Goal: Task Accomplishment & Management: Complete application form

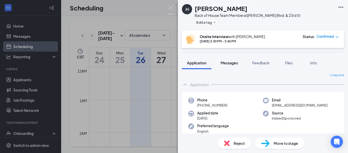
scroll to position [200, 0]
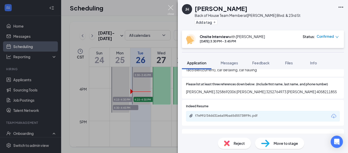
click at [170, 10] on img at bounding box center [171, 10] width 6 height 10
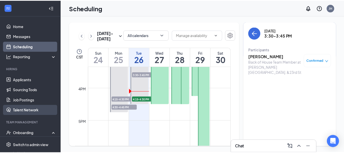
scroll to position [75, 0]
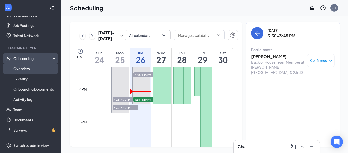
click at [15, 66] on link "Overview" at bounding box center [35, 68] width 44 height 10
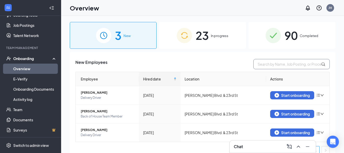
click at [264, 65] on input "text" at bounding box center [292, 64] width 76 height 10
click at [219, 34] on span "In progress" at bounding box center [220, 35] width 18 height 5
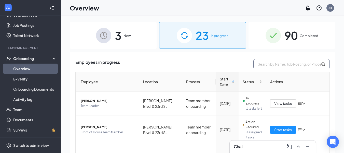
click at [267, 63] on input "text" at bounding box center [292, 64] width 76 height 10
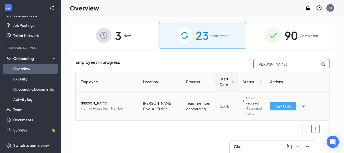
type input "[PERSON_NAME]"
click at [286, 104] on span "Start tasks" at bounding box center [283, 106] width 18 height 6
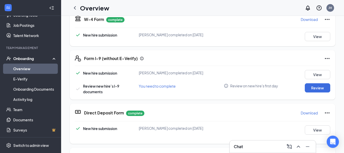
scroll to position [123, 0]
click at [314, 92] on button "Review" at bounding box center [317, 87] width 25 height 9
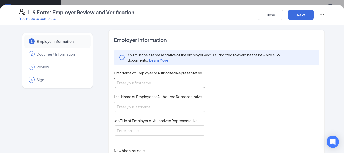
click at [178, 80] on input "First Name of Employer or Authorized Representative" at bounding box center [160, 82] width 92 height 10
type input "Jordan"
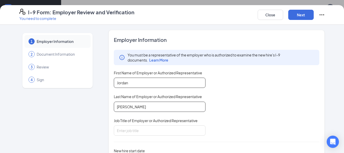
type input "[PERSON_NAME]"
type input "T"
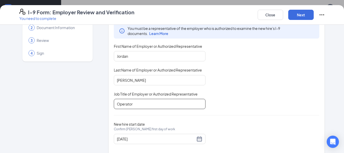
scroll to position [27, 0]
type input "Operator"
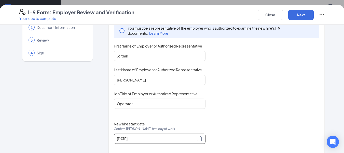
click at [201, 137] on div "[DATE]" at bounding box center [160, 138] width 92 height 10
click at [198, 137] on div "[DATE]" at bounding box center [160, 138] width 86 height 6
click at [199, 138] on div "[DATE]" at bounding box center [160, 138] width 86 height 6
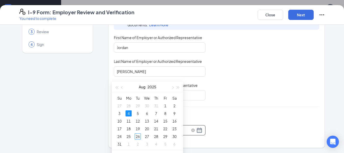
scroll to position [63, 0]
type input "[DATE]"
click at [138, 135] on div "26" at bounding box center [138, 136] width 6 height 6
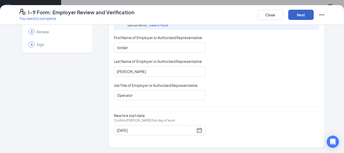
click at [297, 16] on button "Next" at bounding box center [300, 15] width 25 height 10
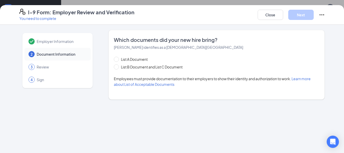
scroll to position [0, 0]
click at [173, 66] on span "List B Document and List C Document" at bounding box center [152, 67] width 66 height 6
click at [117, 66] on input "List B Document and List C Document" at bounding box center [116, 66] width 4 height 4
radio input "true"
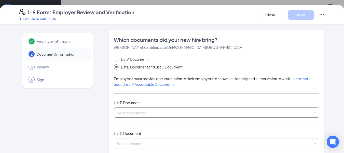
click at [156, 111] on div "Select document List B Documents Driver’s License issued by U.S State or outlyi…" at bounding box center [217, 112] width 206 height 10
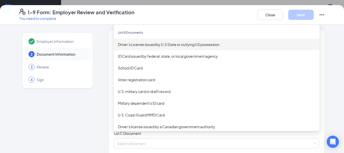
click at [148, 46] on div "Driver’s License issued by U.S State or outlying US possession" at bounding box center [217, 45] width 198 height 6
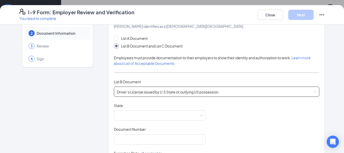
scroll to position [21, 0]
click at [131, 115] on span at bounding box center [160, 115] width 86 height 10
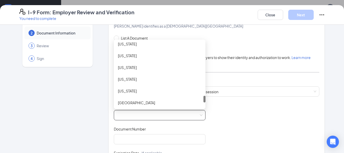
scroll to position [531, 0]
click at [121, 69] on div "[US_STATE]" at bounding box center [160, 67] width 84 height 6
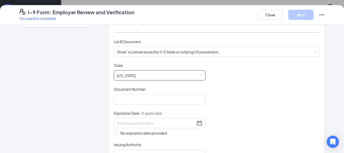
scroll to position [61, 0]
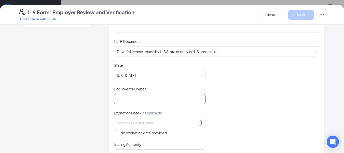
click at [151, 100] on input "Document Number" at bounding box center [160, 99] width 92 height 10
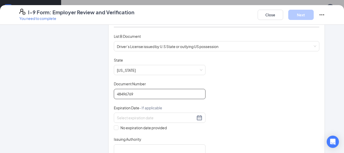
scroll to position [67, 0]
type input "48496769"
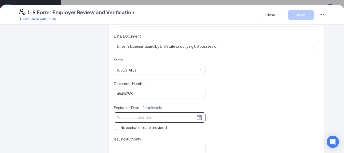
click at [141, 114] on div at bounding box center [160, 117] width 86 height 6
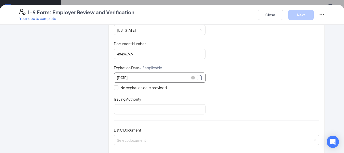
scroll to position [107, 0]
type input "[DATE]"
click at [137, 111] on input "Issuing Authority" at bounding box center [160, 109] width 92 height 10
type input "[US_STATE] State Department"
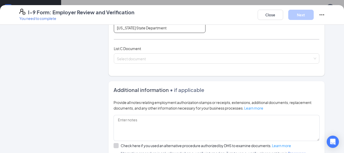
scroll to position [189, 0]
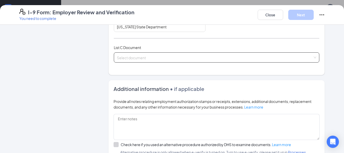
click at [257, 58] on div "Select document" at bounding box center [217, 57] width 206 height 10
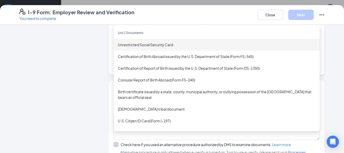
click at [155, 46] on div "Unrestricted Social Security Card" at bounding box center [217, 45] width 198 height 6
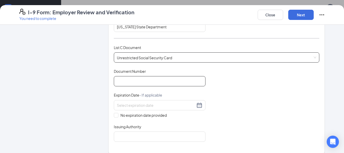
click at [151, 80] on input "Document Number" at bounding box center [160, 81] width 92 height 10
click at [138, 56] on div "Unrestricted Social Security Card Unrestricted Social Security Card Certificati…" at bounding box center [217, 57] width 206 height 10
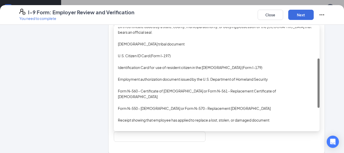
scroll to position [65, 0]
click at [120, 128] on div "Other verification document" at bounding box center [217, 131] width 198 height 6
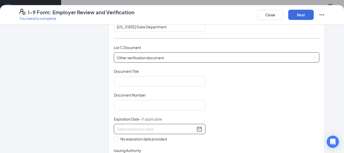
scroll to position [218, 0]
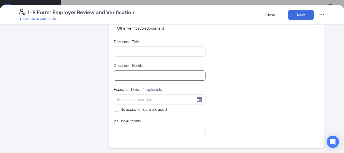
click at [135, 77] on input "Document Number" at bounding box center [160, 75] width 92 height 10
type input "81469062"
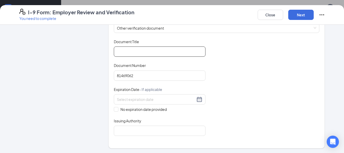
click at [121, 52] on input "Document Title" at bounding box center [160, 51] width 92 height 10
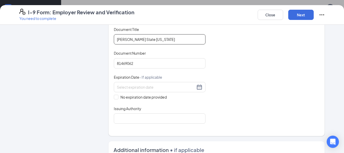
scroll to position [231, 0]
type input "[PERSON_NAME] State [US_STATE]"
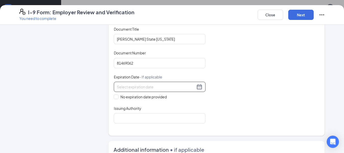
click at [136, 88] on input at bounding box center [156, 87] width 78 height 6
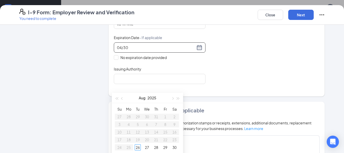
scroll to position [270, 0]
click at [146, 48] on input "04/30" at bounding box center [156, 47] width 78 height 6
type input "04/30"
click at [144, 75] on input "Issuing Authority" at bounding box center [160, 78] width 92 height 10
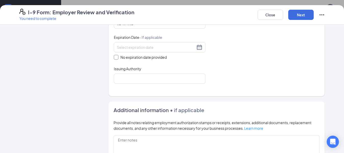
click at [140, 56] on span "No expiration date provided" at bounding box center [144, 57] width 50 height 6
click at [117, 56] on input "No expiration date provided" at bounding box center [116, 57] width 4 height 4
checkbox input "true"
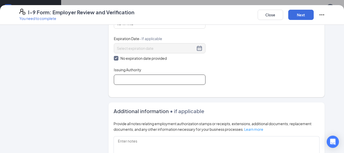
click at [141, 75] on input "Issuing Authority" at bounding box center [160, 79] width 92 height 10
type input "[PERSON_NAME][GEOGRAPHIC_DATA]"
click at [302, 13] on button "Next" at bounding box center [300, 15] width 25 height 10
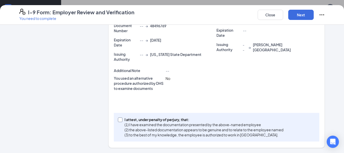
click at [156, 120] on p "I attest, under penalty of perjury, that:" at bounding box center [204, 119] width 159 height 5
click at [122, 120] on input "I attest, under penalty of [PERSON_NAME], that: (1) I have examined the documen…" at bounding box center [120, 119] width 4 height 4
checkbox input "true"
click at [305, 14] on button "Next" at bounding box center [300, 15] width 25 height 10
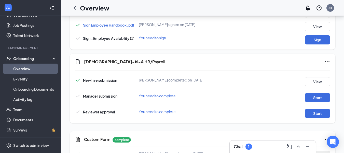
scroll to position [41, 0]
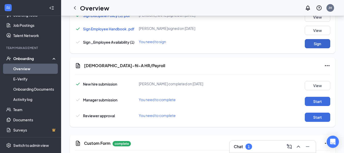
click at [312, 45] on button "Sign" at bounding box center [317, 43] width 25 height 9
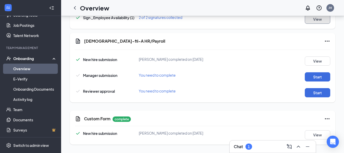
scroll to position [74, 0]
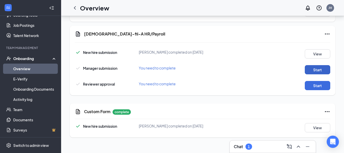
click at [312, 70] on button "Start" at bounding box center [317, 69] width 25 height 9
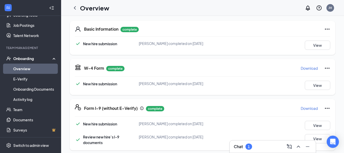
scroll to position [232, 0]
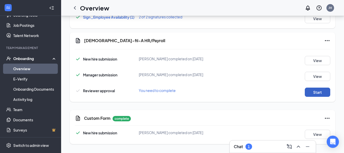
click at [310, 96] on button "Start" at bounding box center [317, 91] width 25 height 9
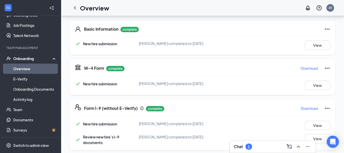
scroll to position [248, 0]
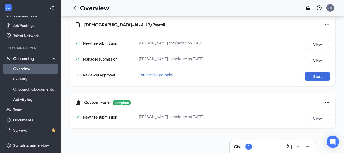
click at [26, 70] on link "Overview" at bounding box center [35, 68] width 44 height 10
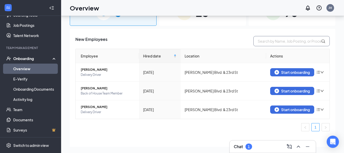
click at [265, 43] on input "text" at bounding box center [292, 41] width 76 height 10
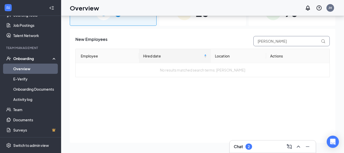
type input "[PERSON_NAME]"
click at [228, 20] on div "23 In progress" at bounding box center [202, 12] width 87 height 27
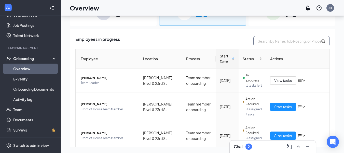
click at [270, 42] on input "text" at bounding box center [292, 41] width 76 height 10
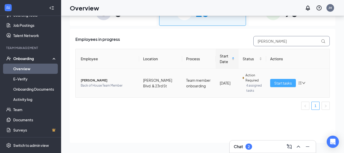
type input "[PERSON_NAME]"
click at [282, 80] on span "Start tasks" at bounding box center [283, 83] width 18 height 6
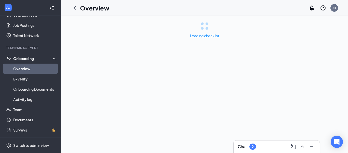
click at [253, 145] on div "Chat 2" at bounding box center [277, 146] width 78 height 8
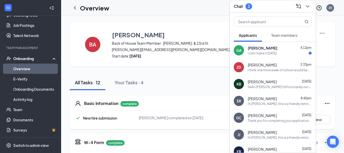
click at [283, 35] on span "Team members" at bounding box center [284, 35] width 26 height 5
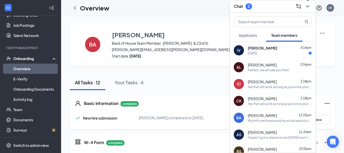
click at [307, 7] on icon "ChevronDown" at bounding box center [308, 6] width 6 height 6
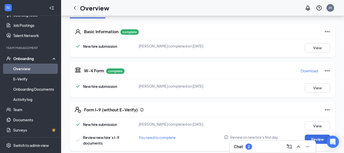
scroll to position [142, 0]
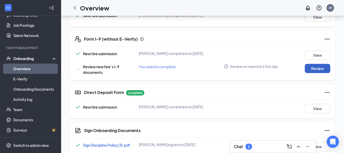
click at [322, 69] on button "Review" at bounding box center [317, 68] width 25 height 9
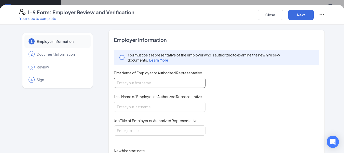
click at [138, 83] on input "First Name of Employer or Authorized Representative" at bounding box center [160, 82] width 92 height 10
type input "T"
type input "Jordan"
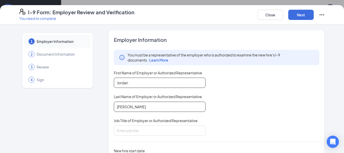
type input "[PERSON_NAME]"
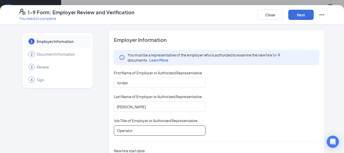
scroll to position [35, 0]
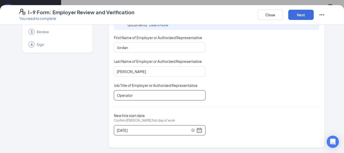
type input "Operator"
click at [197, 130] on div "[DATE]" at bounding box center [160, 130] width 86 height 6
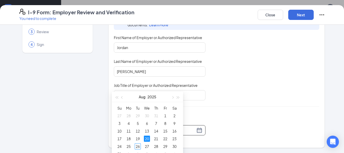
scroll to position [187, 0]
type input "[DATE]"
click at [138, 146] on div "26" at bounding box center [138, 145] width 6 height 6
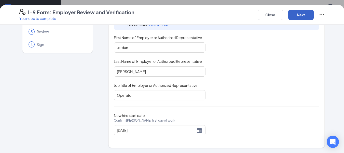
click at [300, 14] on button "Next" at bounding box center [300, 15] width 25 height 10
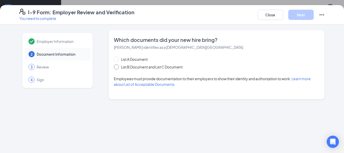
click at [171, 67] on span "List B Document and List C Document" at bounding box center [152, 67] width 66 height 6
click at [117, 67] on input "List B Document and List C Document" at bounding box center [116, 66] width 4 height 4
radio input "true"
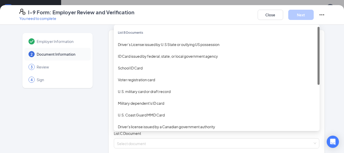
click at [164, 112] on div "Select document List B Documents Driver’s License issued by U.S State or outlyi…" at bounding box center [217, 112] width 206 height 10
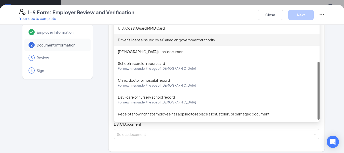
scroll to position [10, 0]
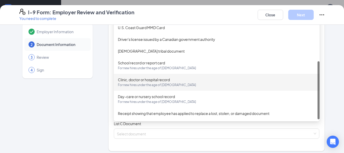
click at [155, 82] on div "Clinic, doctor or hospital record For new hires under the age of [DEMOGRAPHIC_D…" at bounding box center [217, 82] width 198 height 11
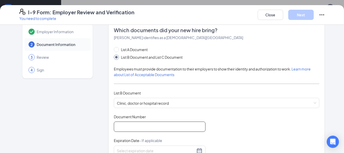
click at [158, 129] on input "Document Number" at bounding box center [160, 126] width 92 height 10
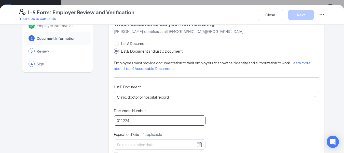
scroll to position [51, 0]
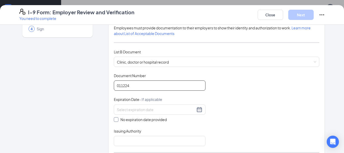
type input "011224"
click at [137, 119] on span "No expiration date provided" at bounding box center [144, 119] width 50 height 6
click at [117, 119] on input "No expiration date provided" at bounding box center [116, 119] width 4 height 4
checkbox input "true"
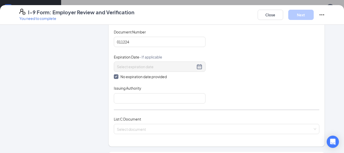
scroll to position [95, 0]
click at [125, 96] on input "Issuing Authority" at bounding box center [160, 98] width 92 height 10
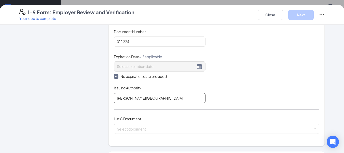
scroll to position [115, 0]
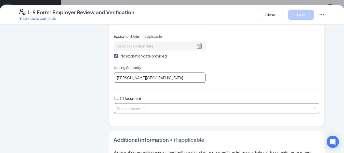
type input "[PERSON_NAME][GEOGRAPHIC_DATA]"
click at [133, 110] on div "Select document List C Documents Unrestricted Social Security Card Certificatio…" at bounding box center [217, 108] width 206 height 10
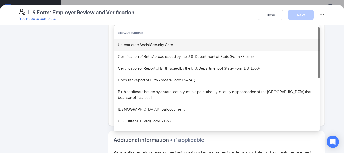
click at [139, 44] on div "Unrestricted Social Security Card" at bounding box center [217, 45] width 198 height 6
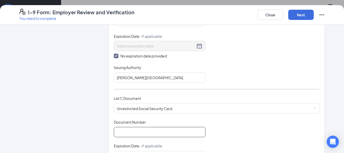
click at [131, 129] on input "Document Number" at bounding box center [160, 132] width 92 height 10
click at [99, 102] on div "Employer Information 2 Document Information 3 Review 4 Sign Which documents did…" at bounding box center [172, 126] width 306 height 423
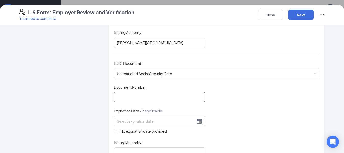
scroll to position [150, 0]
click at [117, 91] on input "Document Number" at bounding box center [160, 96] width 92 height 10
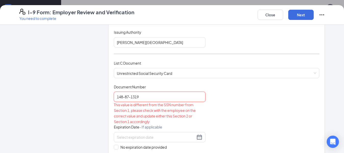
scroll to position [153, 0]
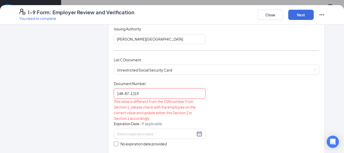
type input "148-87-1319"
click at [139, 145] on span "No expiration date provided" at bounding box center [144, 144] width 50 height 6
click at [117, 145] on input "No expiration date provided" at bounding box center [116, 143] width 4 height 4
checkbox input "true"
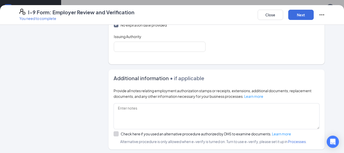
scroll to position [265, 0]
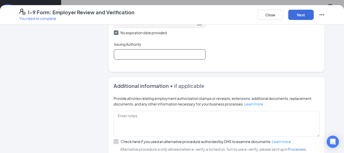
click at [141, 53] on input "Issuing Authority" at bounding box center [160, 54] width 92 height 10
type input "Social Security Adminstration"
click at [296, 15] on button "Next" at bounding box center [300, 15] width 25 height 10
click at [308, 14] on button "Next" at bounding box center [300, 15] width 25 height 10
click at [304, 17] on button "Next" at bounding box center [300, 15] width 25 height 10
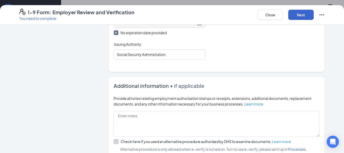
click at [305, 19] on button "Next" at bounding box center [300, 15] width 25 height 10
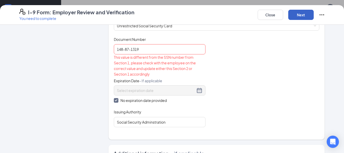
scroll to position [197, 0]
click at [150, 51] on input "148-87-1319" at bounding box center [160, 49] width 92 height 10
type input "148871319"
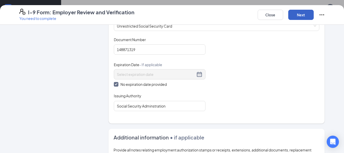
click at [300, 19] on button "Next" at bounding box center [300, 15] width 25 height 10
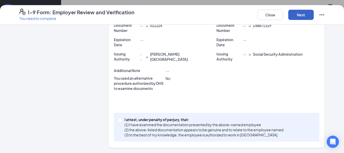
scroll to position [136, 0]
click at [261, 122] on p "(1) I have examined the documentation presented by the above-named employee" at bounding box center [204, 124] width 159 height 5
click at [122, 121] on input "I attest, under penalty of [PERSON_NAME], that: (1) I have examined the documen…" at bounding box center [120, 119] width 4 height 4
checkbox input "true"
click at [299, 18] on button "Next" at bounding box center [300, 15] width 25 height 10
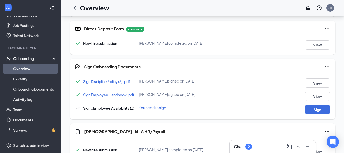
scroll to position [247, 0]
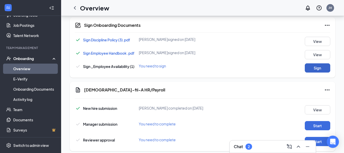
click at [318, 68] on button "Sign" at bounding box center [317, 67] width 25 height 9
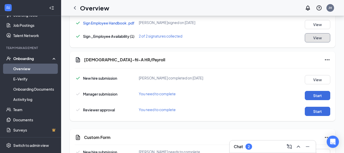
scroll to position [296, 0]
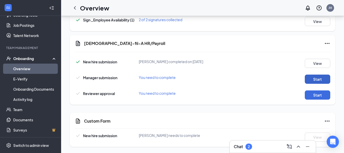
click at [314, 82] on button "Start" at bounding box center [317, 78] width 25 height 9
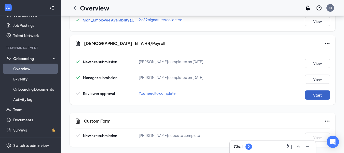
click at [315, 95] on button "Start" at bounding box center [317, 94] width 25 height 9
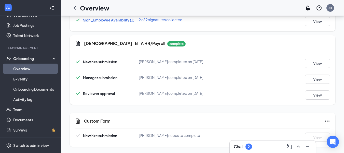
click at [327, 120] on icon "Ellipses" at bounding box center [327, 121] width 6 height 6
click at [312, 130] on span "Mark as complete" at bounding box center [309, 131] width 30 height 5
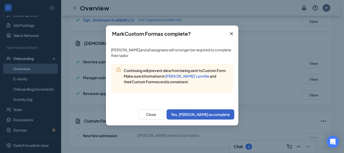
click at [219, 117] on button "Yes, [PERSON_NAME] as complete" at bounding box center [201, 114] width 68 height 10
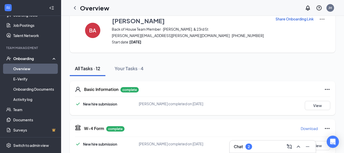
scroll to position [0, 0]
